Goal: Task Accomplishment & Management: Manage account settings

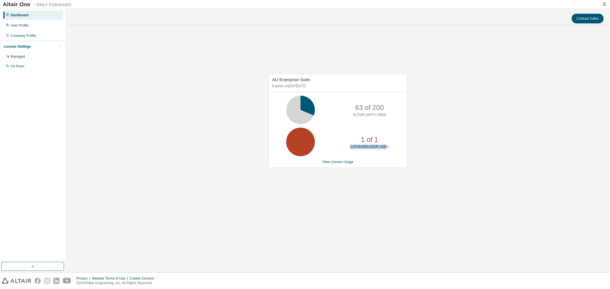
drag, startPoint x: 352, startPoint y: 148, endPoint x: 385, endPoint y: 146, distance: 32.9
click at [385, 146] on div "1 of 1 CATIAV5READER USED" at bounding box center [370, 142] width 46 height 29
click at [389, 158] on div "AU Enterprise Suite Expires on [DATE] UTC 63 of 200 ALTAIR UNITS USED 1 of 1 CA…" at bounding box center [338, 121] width 139 height 94
drag, startPoint x: 282, startPoint y: 133, endPoint x: 373, endPoint y: 175, distance: 100.2
click at [370, 172] on div "AU Enterprise Suite Expires on [DATE] UTC 63 of 200 ALTAIR UNITS USED 1 of 1 CA…" at bounding box center [335, 124] width 144 height 100
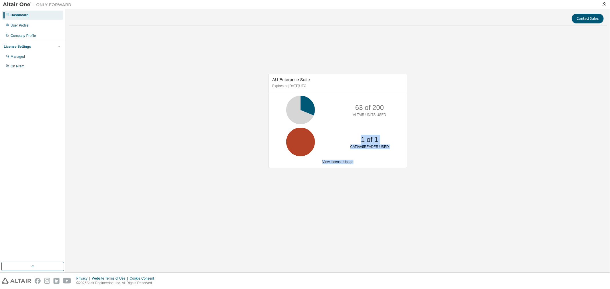
click at [371, 180] on div "AU Enterprise Suite Expires on [DATE] UTC 63 of 200 ALTAIR UNITS USED 1 of 1 CA…" at bounding box center [338, 124] width 539 height 188
click at [340, 162] on link "View License Usage" at bounding box center [337, 162] width 31 height 4
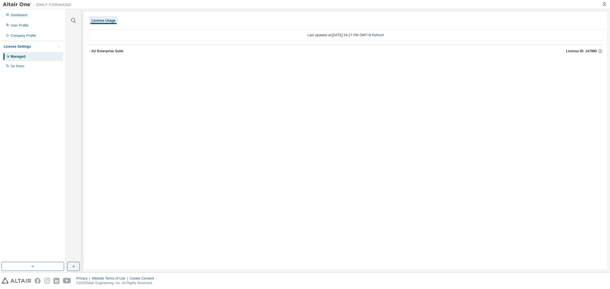
click at [93, 49] on div "AU Enterprise Suite" at bounding box center [107, 51] width 32 height 5
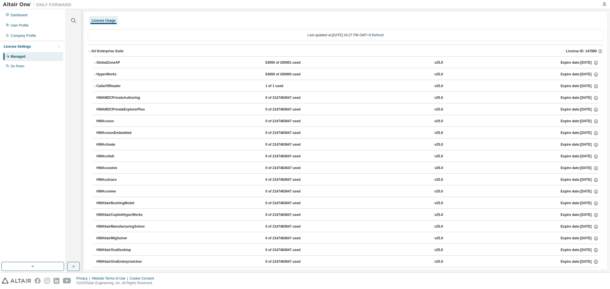
click at [93, 49] on div "AU Enterprise Suite" at bounding box center [107, 51] width 32 height 5
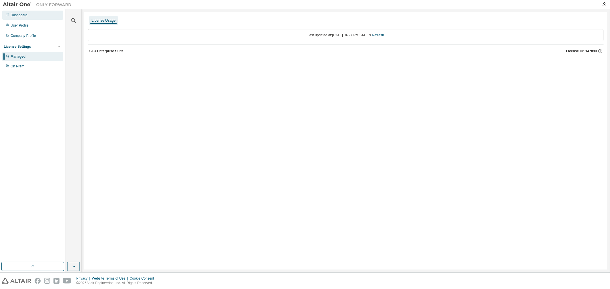
click at [30, 16] on div "Dashboard" at bounding box center [32, 15] width 61 height 9
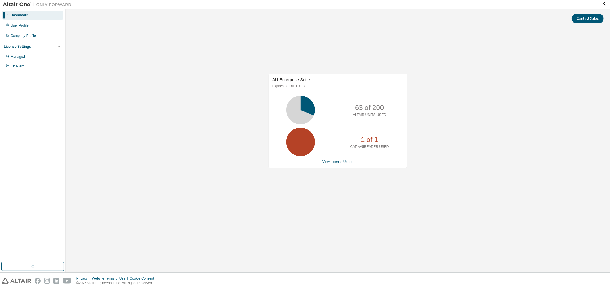
click at [27, 52] on div "License Settings Managed On Prem" at bounding box center [33, 56] width 64 height 31
click at [380, 144] on div "1 of 1 CATIAV5READER USED" at bounding box center [370, 142] width 46 height 29
click at [379, 107] on p "63 of 200" at bounding box center [369, 108] width 29 height 10
